Goal: Information Seeking & Learning: Check status

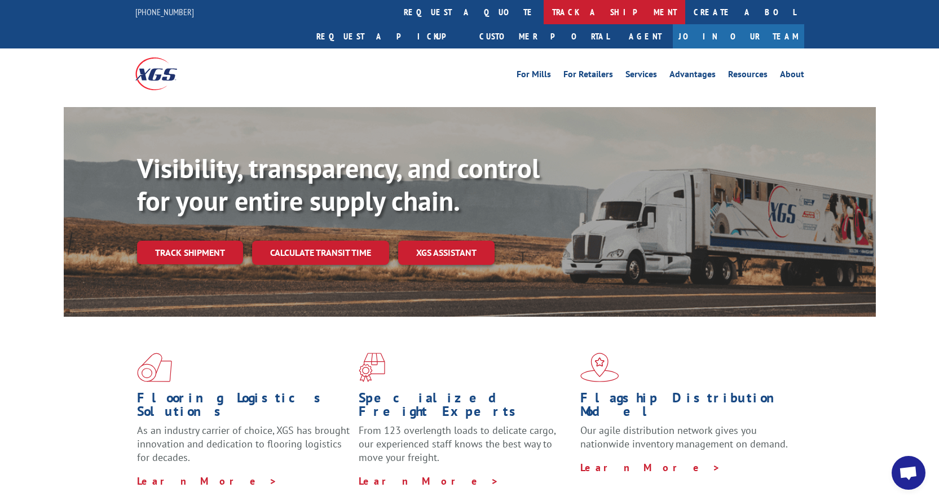
click at [543, 7] on link "track a shipment" at bounding box center [613, 12] width 141 height 24
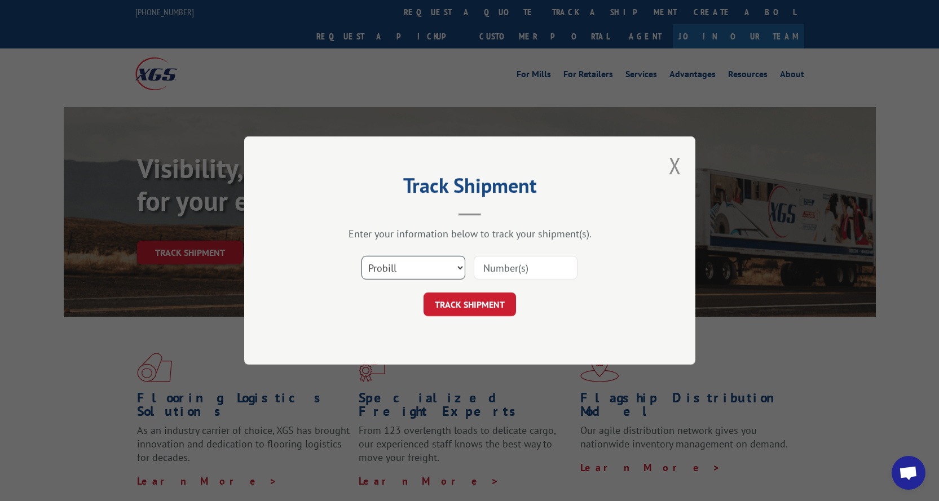
click at [448, 272] on select "Select category... Probill BOL PO" at bounding box center [413, 268] width 104 height 24
select select "bol"
click at [361, 256] on select "Select category... Probill BOL PO" at bounding box center [413, 268] width 104 height 24
click at [496, 271] on input at bounding box center [526, 268] width 104 height 24
paste input "3368706"
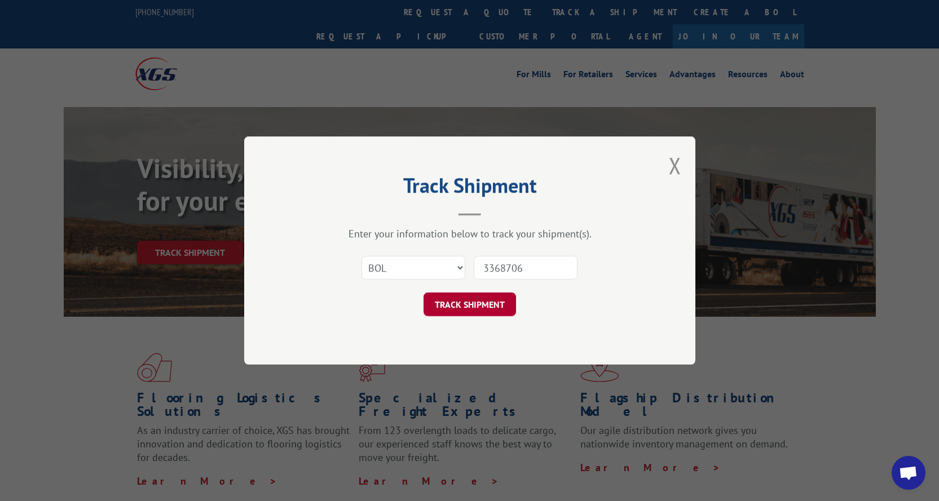
type input "3368706"
click at [475, 306] on button "TRACK SHIPMENT" at bounding box center [469, 305] width 92 height 24
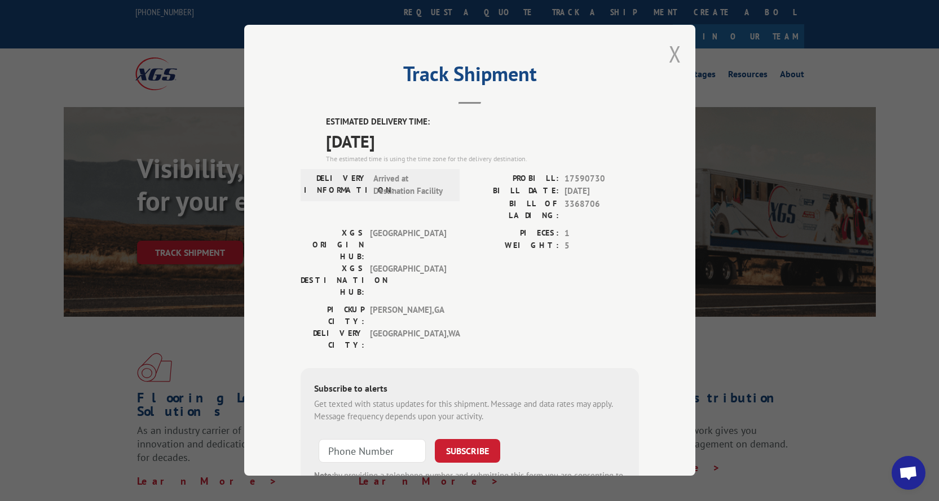
click at [674, 52] on button "Close modal" at bounding box center [675, 54] width 12 height 30
